Goal: Task Accomplishment & Management: Manage account settings

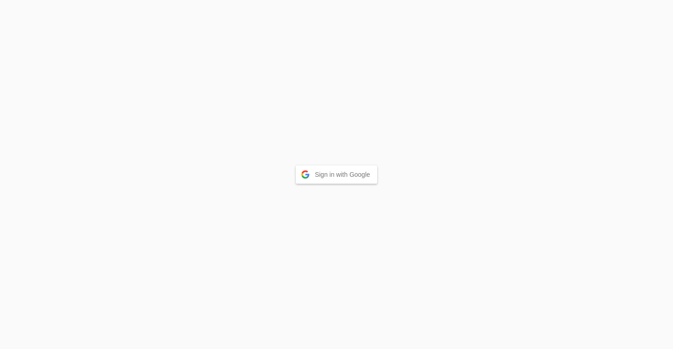
click at [341, 172] on button "Sign in with Google" at bounding box center [337, 174] width 82 height 18
